Goal: Transaction & Acquisition: Obtain resource

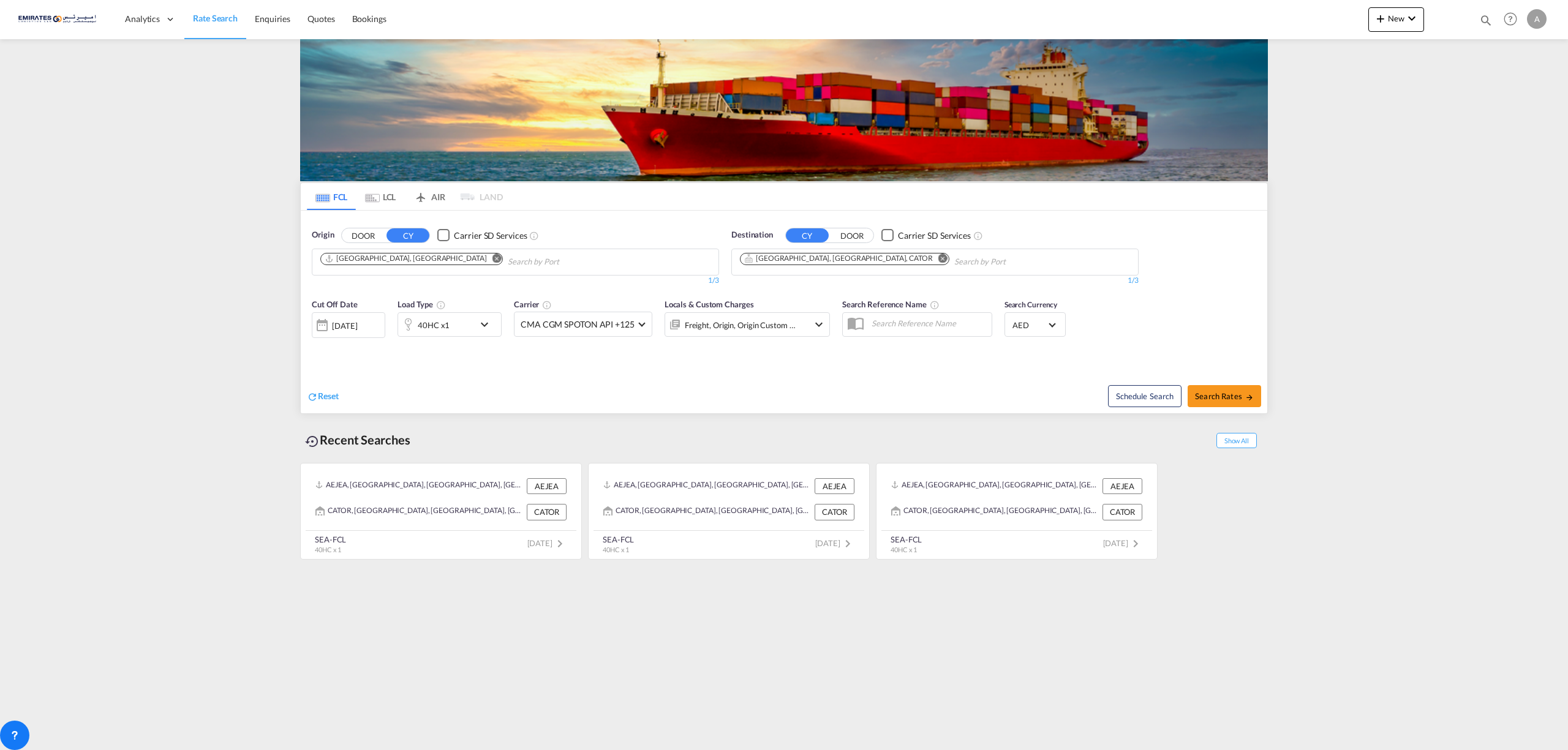
click at [938, 255] on md-icon "Remove" at bounding box center [943, 258] width 10 height 10
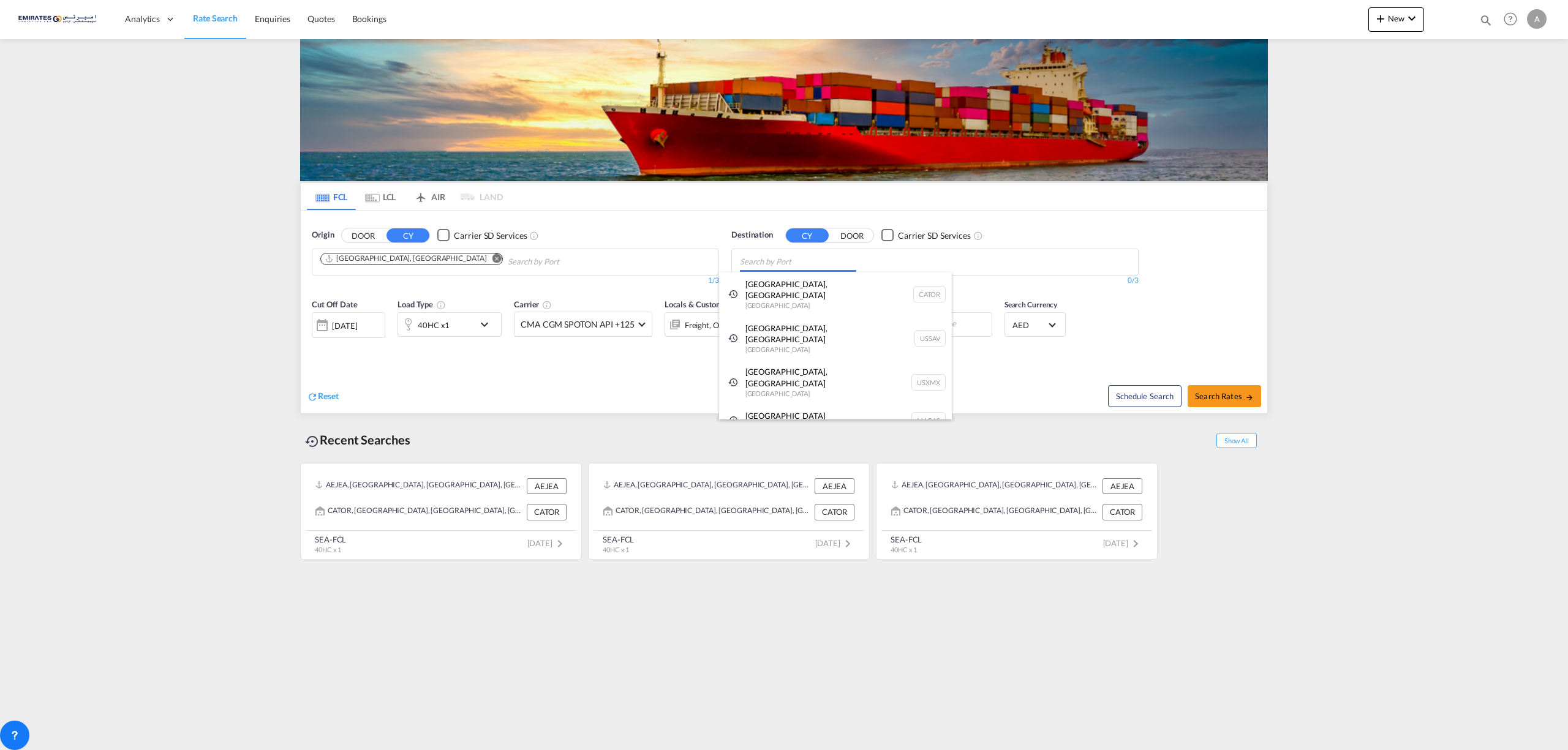
click at [783, 261] on body "Analytics Dashboard Rate Search Enquiries Quotes Bookings" at bounding box center [784, 375] width 1568 height 750
type input "nhav"
click at [782, 287] on div "[PERSON_NAME] ( Nhav a Sheva) [GEOGRAPHIC_DATA] [GEOGRAPHIC_DATA]" at bounding box center [836, 295] width 233 height 44
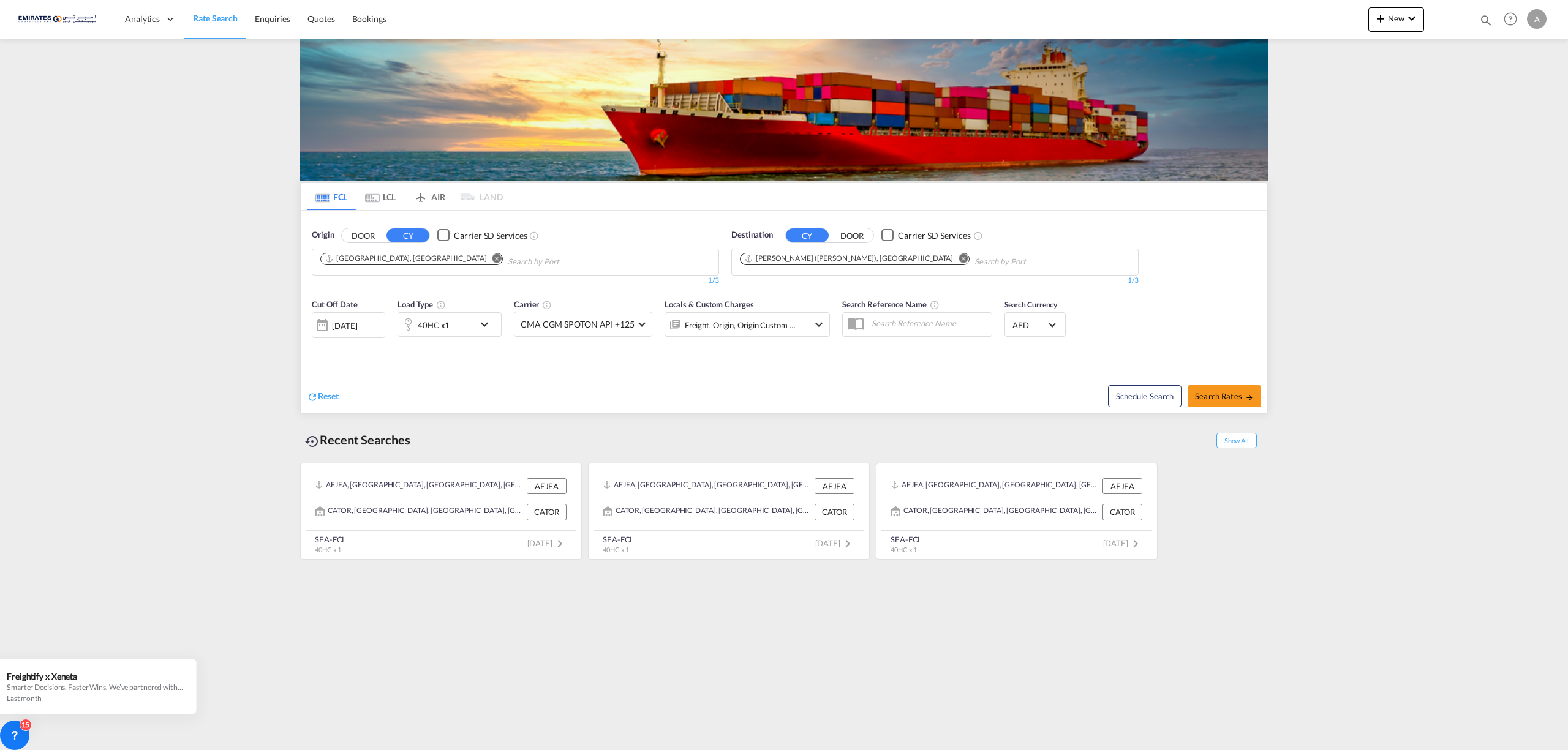
click at [1220, 397] on span "Search Rates" at bounding box center [1224, 396] width 59 height 10
type input "AEJEA to INNSA / [DATE]"
